Goal: Transaction & Acquisition: Book appointment/travel/reservation

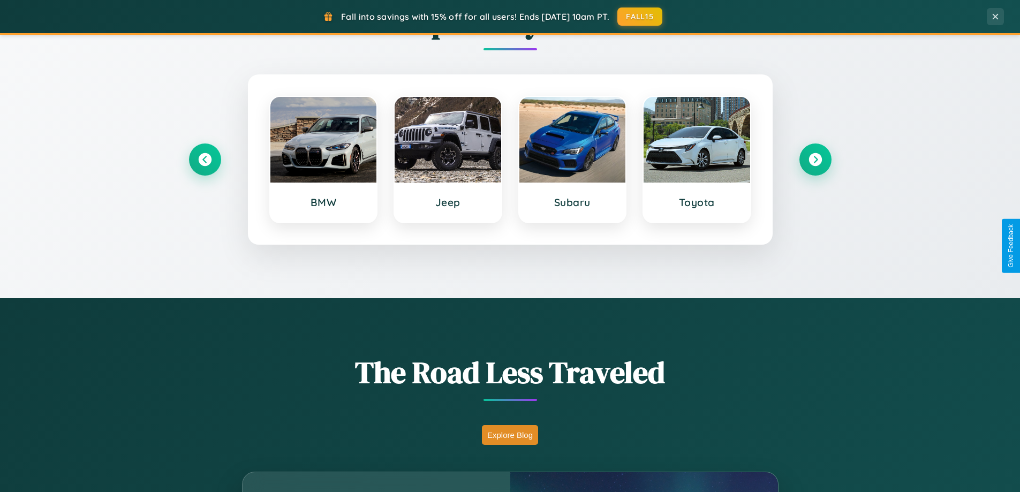
scroll to position [2060, 0]
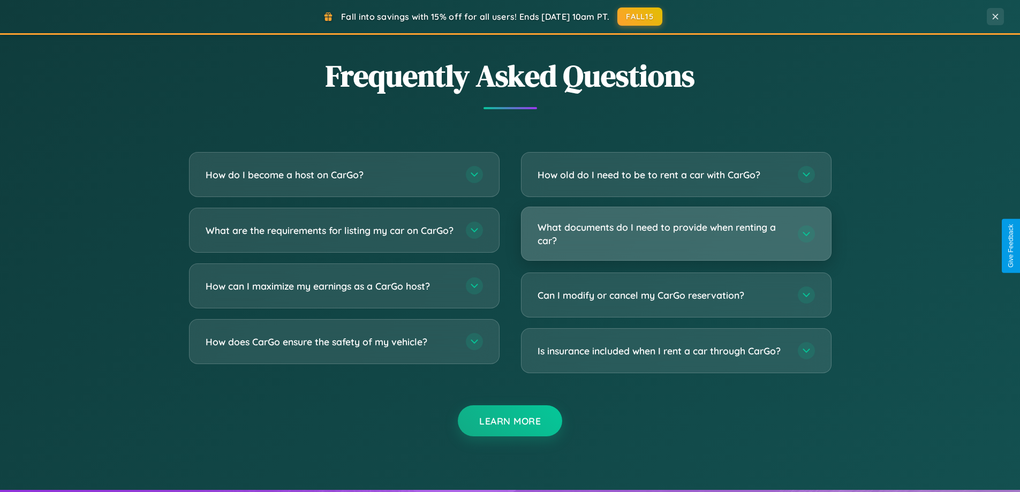
click at [676, 234] on h3 "What documents do I need to provide when renting a car?" at bounding box center [661, 234] width 249 height 26
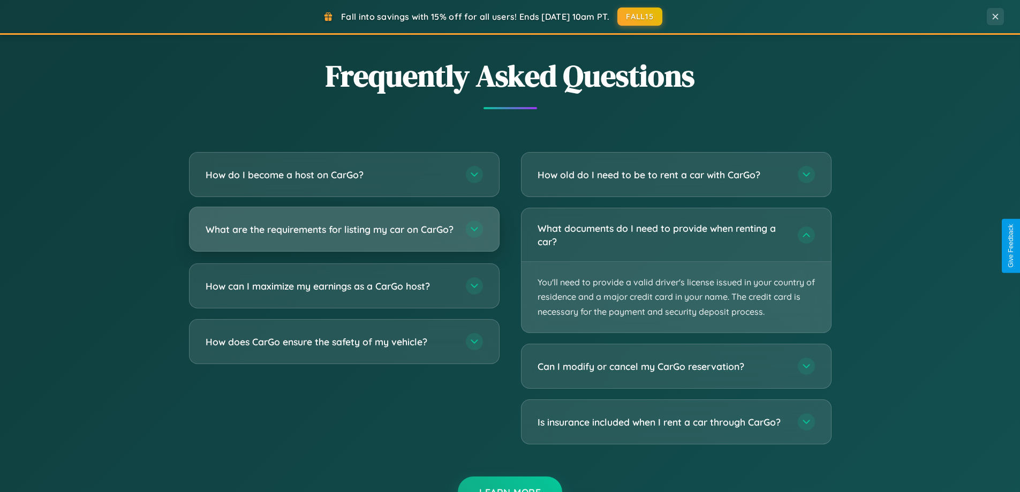
click at [344, 234] on h3 "What are the requirements for listing my car on CarGo?" at bounding box center [330, 229] width 249 height 13
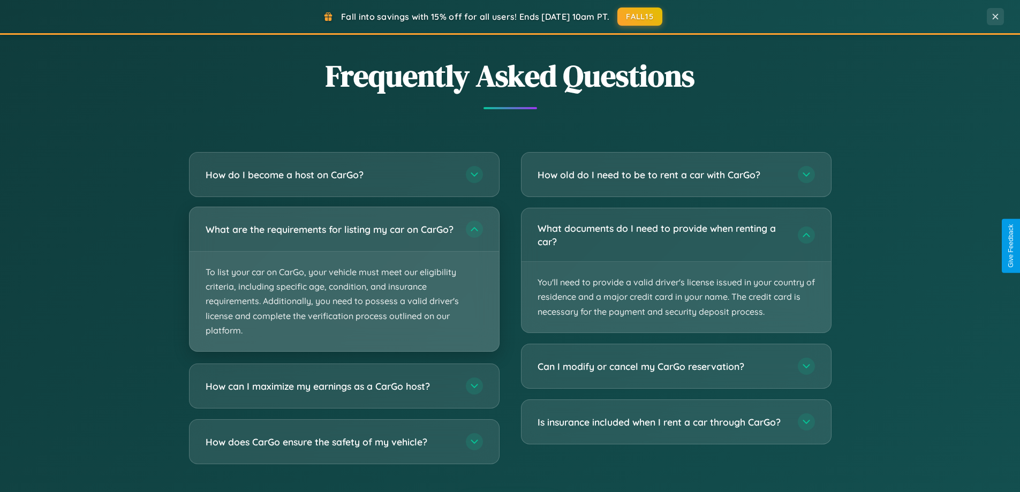
click at [344, 284] on p "To list your car on CarGo, your vehicle must meet our eligibility criteria, inc…" at bounding box center [343, 302] width 309 height 100
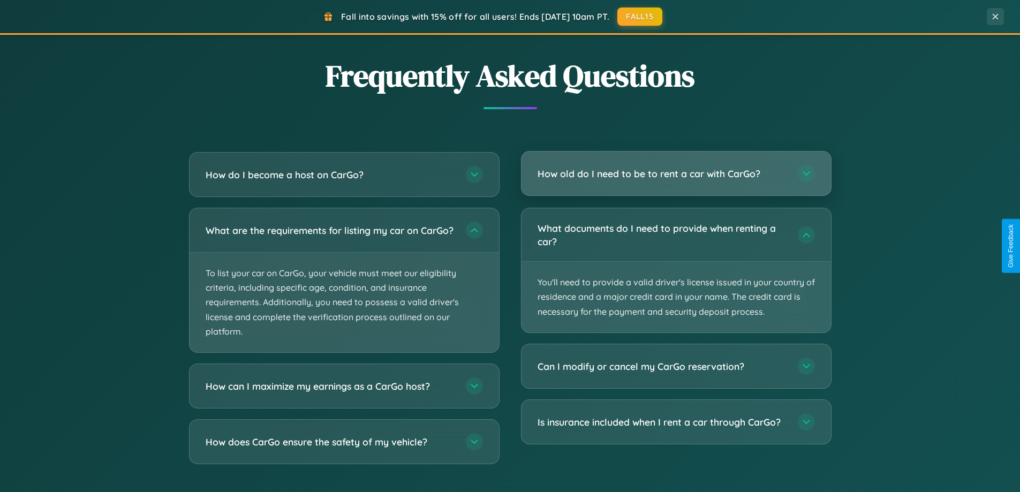
click at [676, 175] on h3 "How old do I need to be to rent a car with CarGo?" at bounding box center [661, 173] width 249 height 13
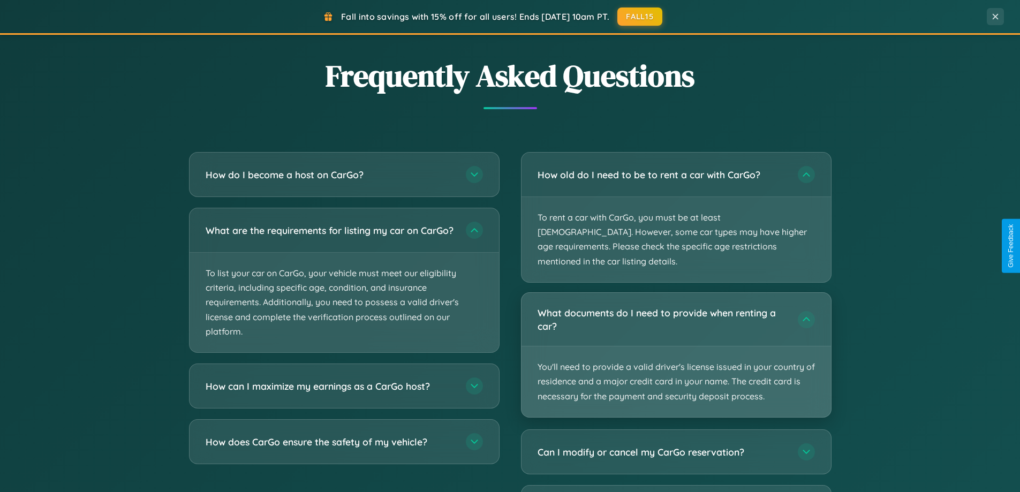
click at [676, 346] on p "You'll need to provide a valid driver's license issued in your country of resid…" at bounding box center [675, 381] width 309 height 71
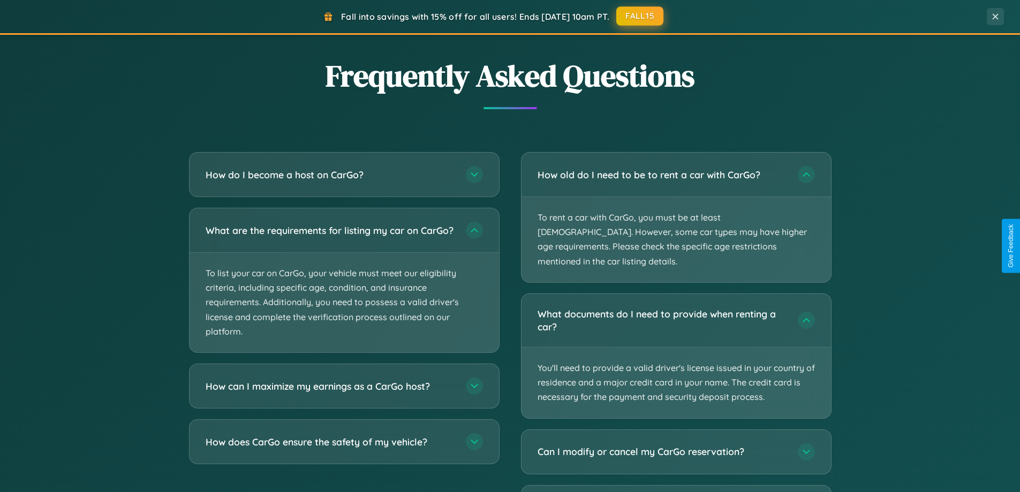
click at [640, 16] on button "FALL15" at bounding box center [639, 15] width 47 height 19
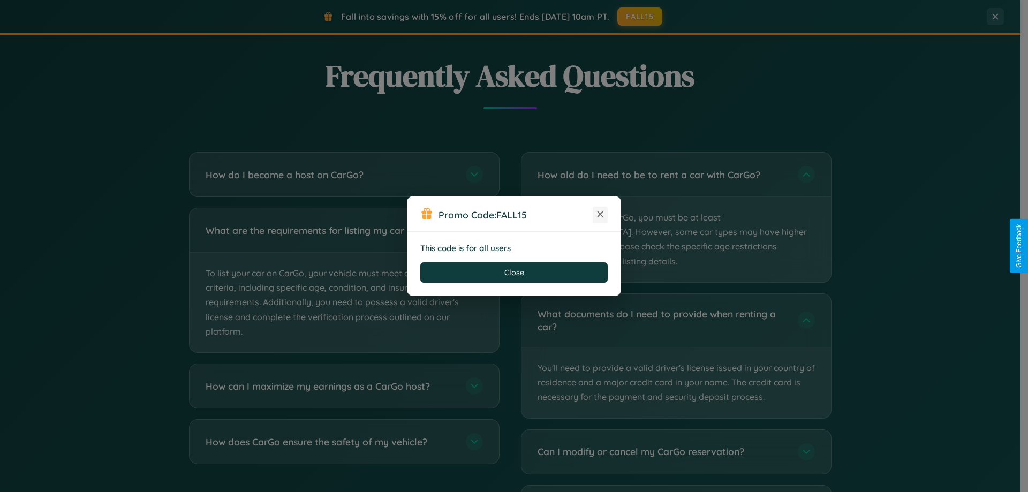
click at [600, 215] on icon at bounding box center [600, 214] width 11 height 11
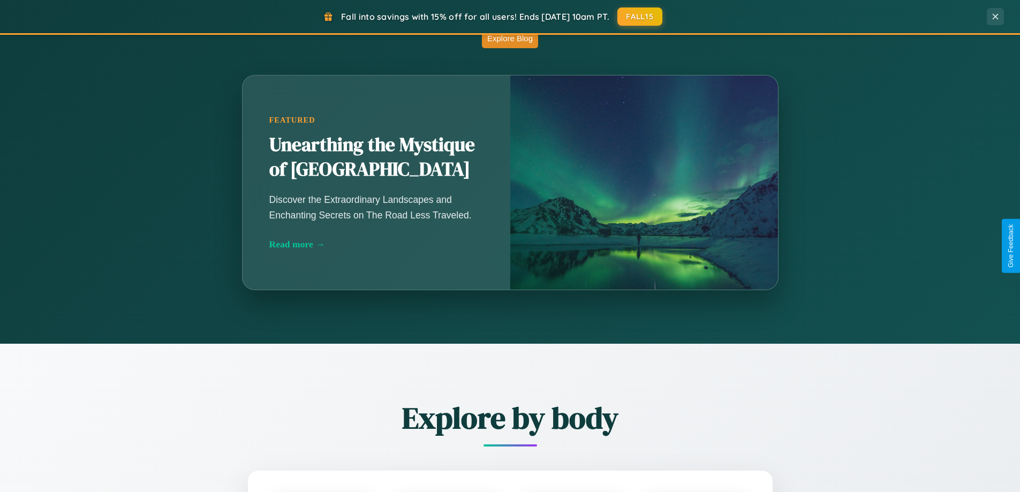
scroll to position [461, 0]
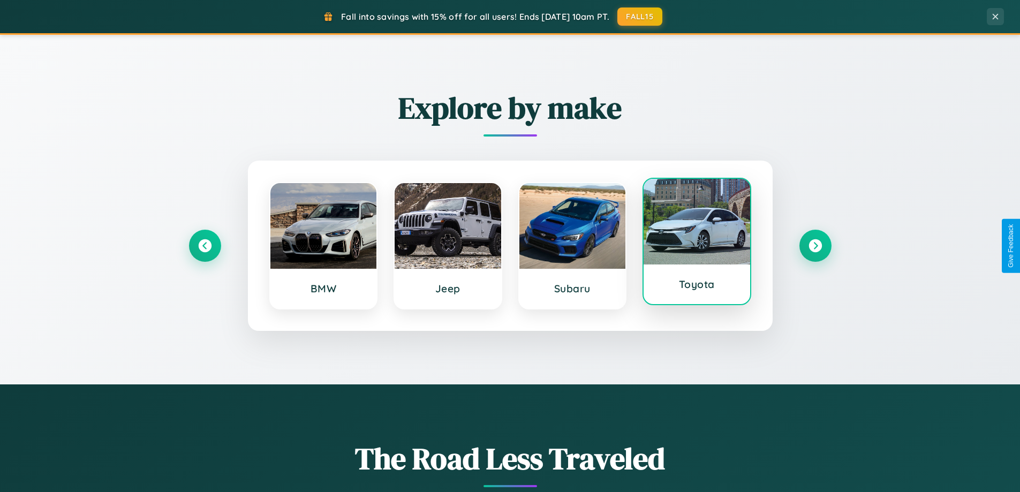
click at [696, 243] on div at bounding box center [696, 222] width 107 height 86
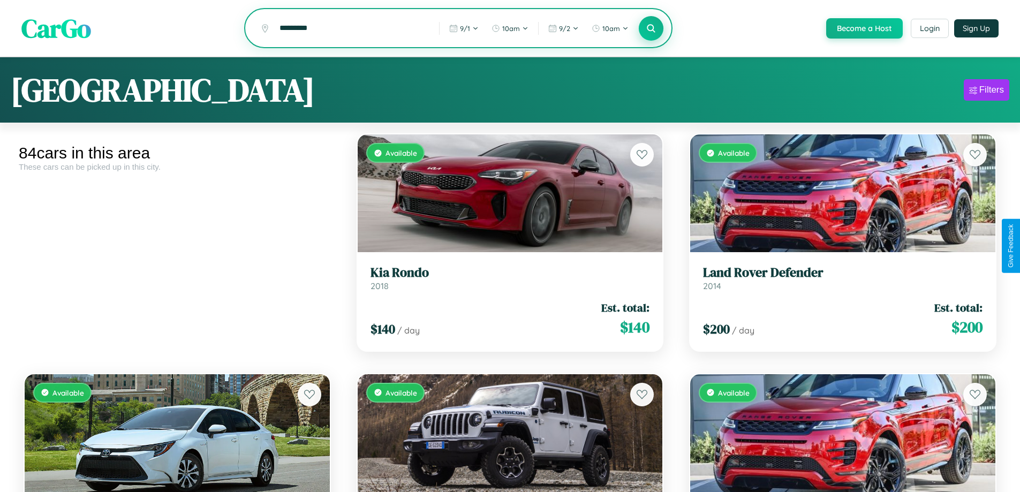
click at [650, 29] on icon at bounding box center [651, 28] width 10 height 10
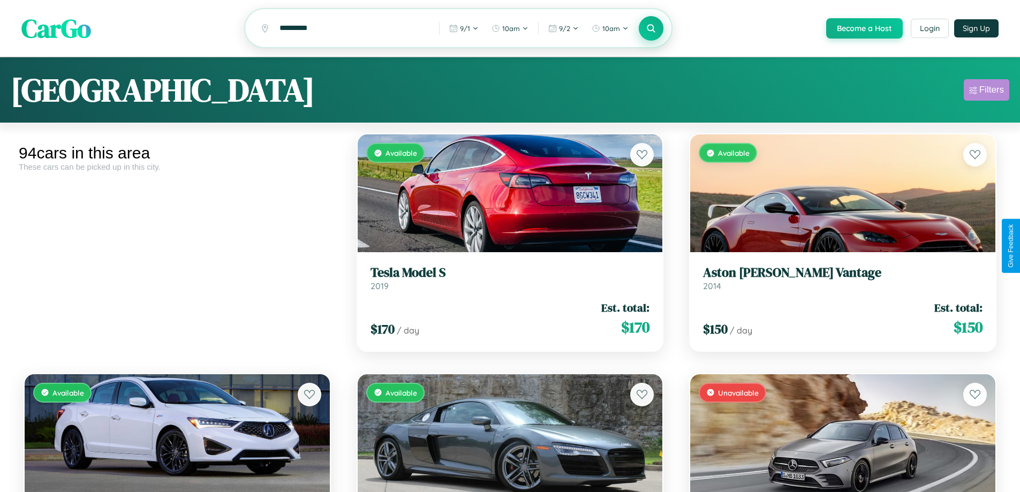
click at [986, 92] on div "Filters" at bounding box center [991, 90] width 25 height 11
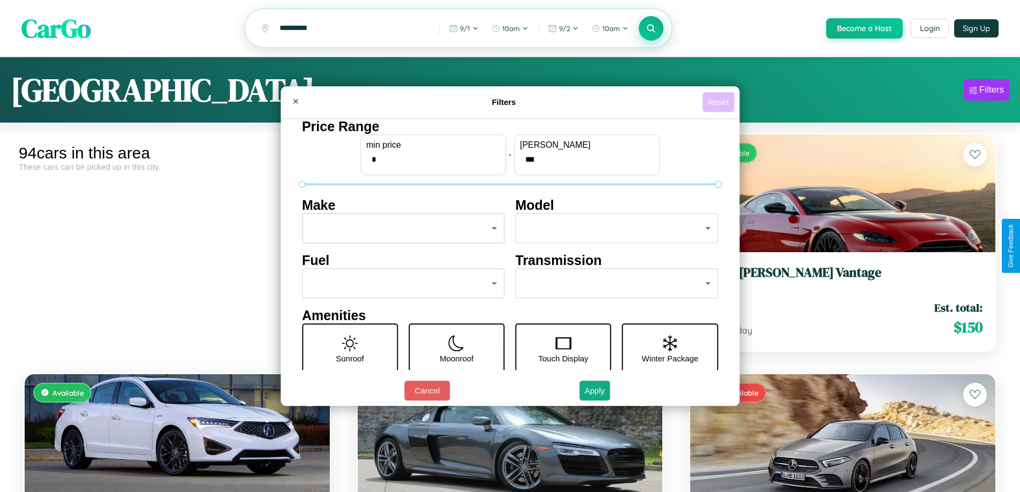
click at [719, 102] on button "Reset" at bounding box center [718, 102] width 32 height 20
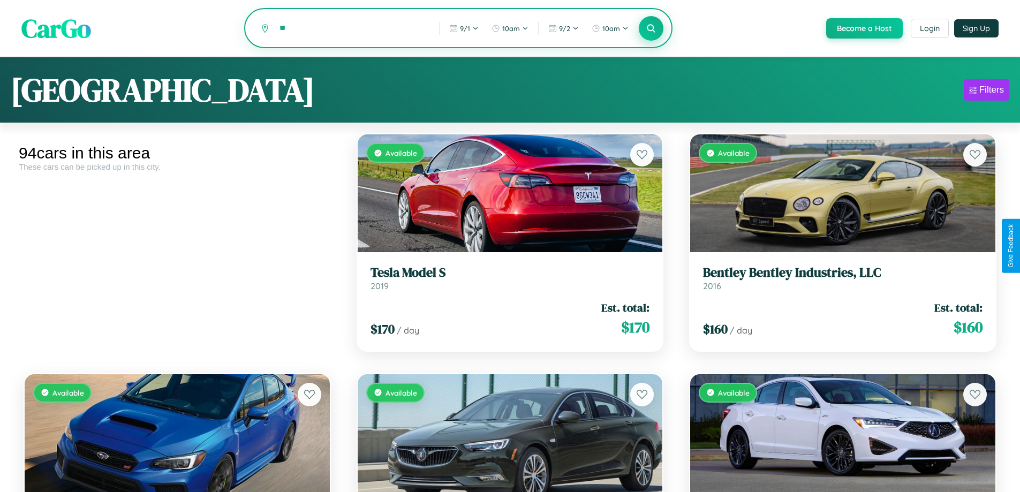
type input "*"
type input "*****"
click at [650, 29] on icon at bounding box center [651, 28] width 10 height 10
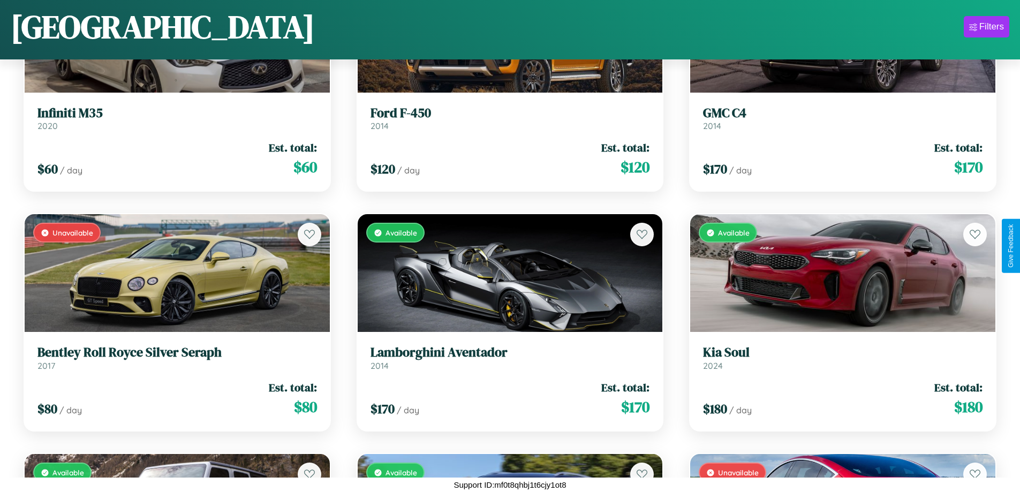
scroll to position [3027, 0]
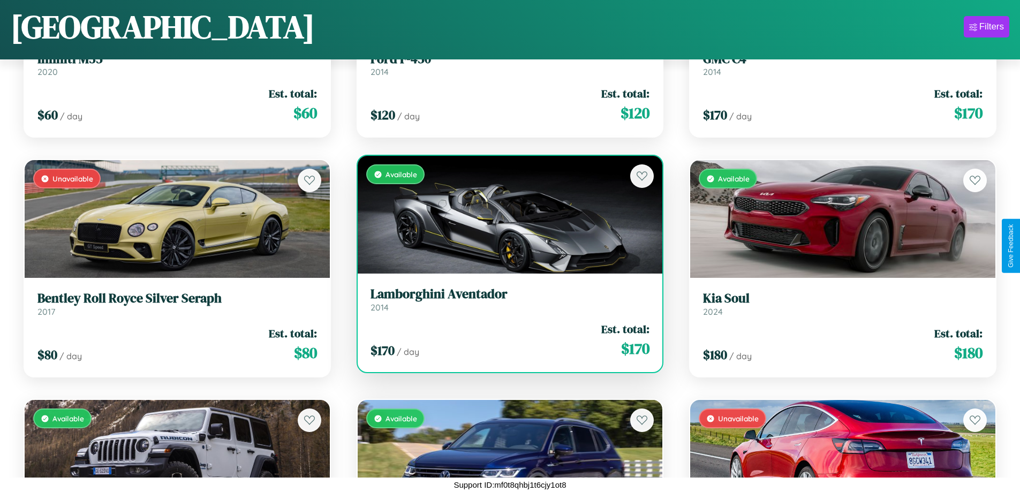
click at [505, 300] on h3 "Lamborghini Aventador" at bounding box center [509, 294] width 279 height 16
